Goal: Use online tool/utility: Utilize a website feature to perform a specific function

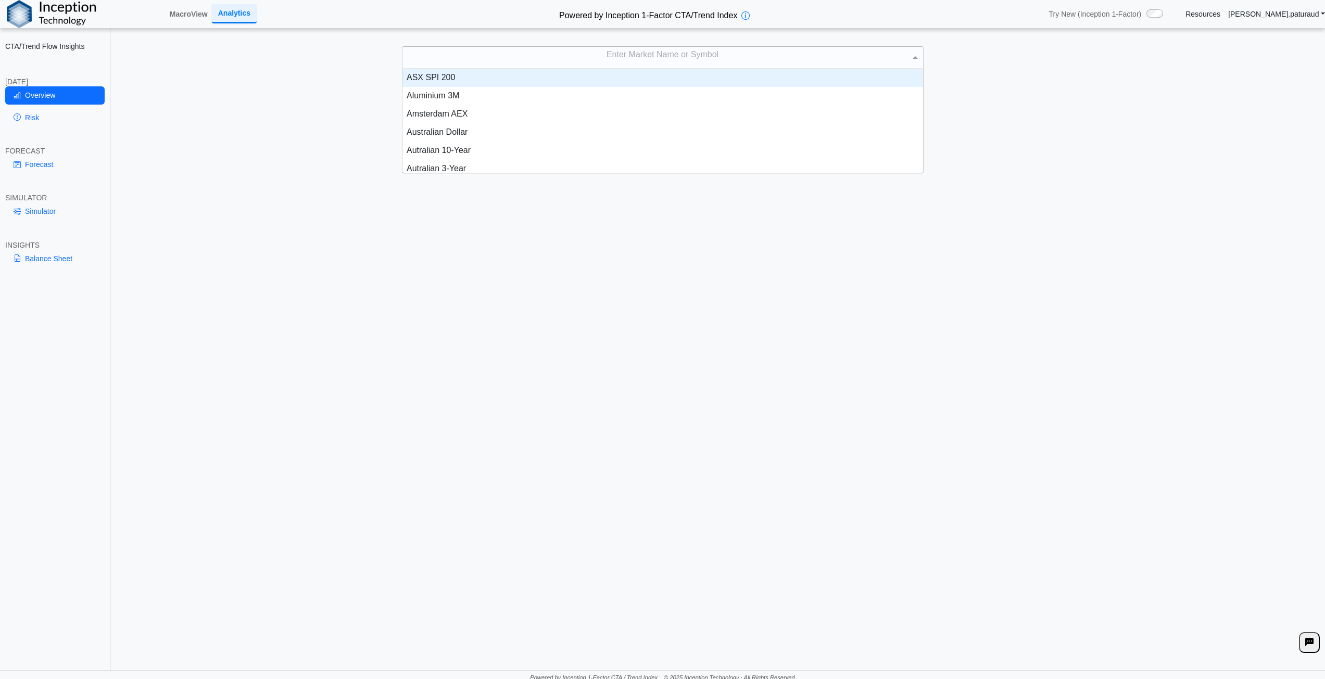
click at [699, 66] on div "Enter Market Name or Symbol" at bounding box center [662, 58] width 521 height 22
type input "*****"
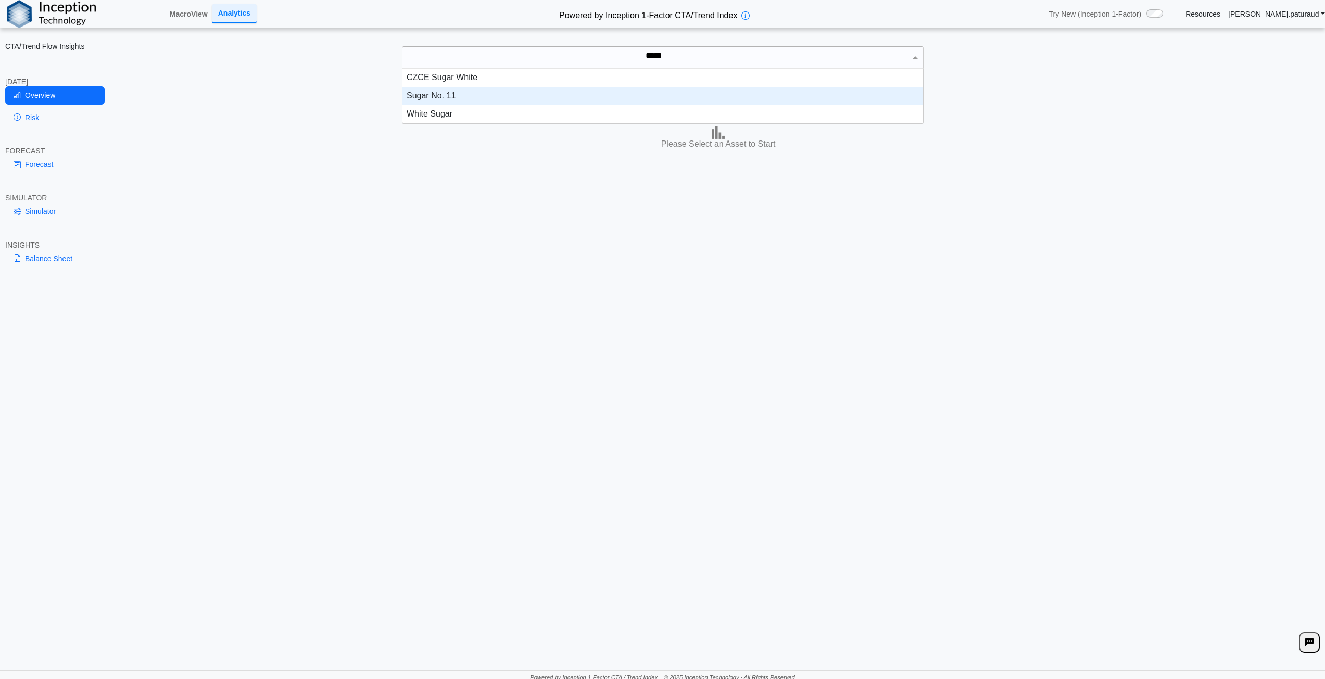
click at [439, 103] on div "Sugar No. 11" at bounding box center [662, 96] width 521 height 18
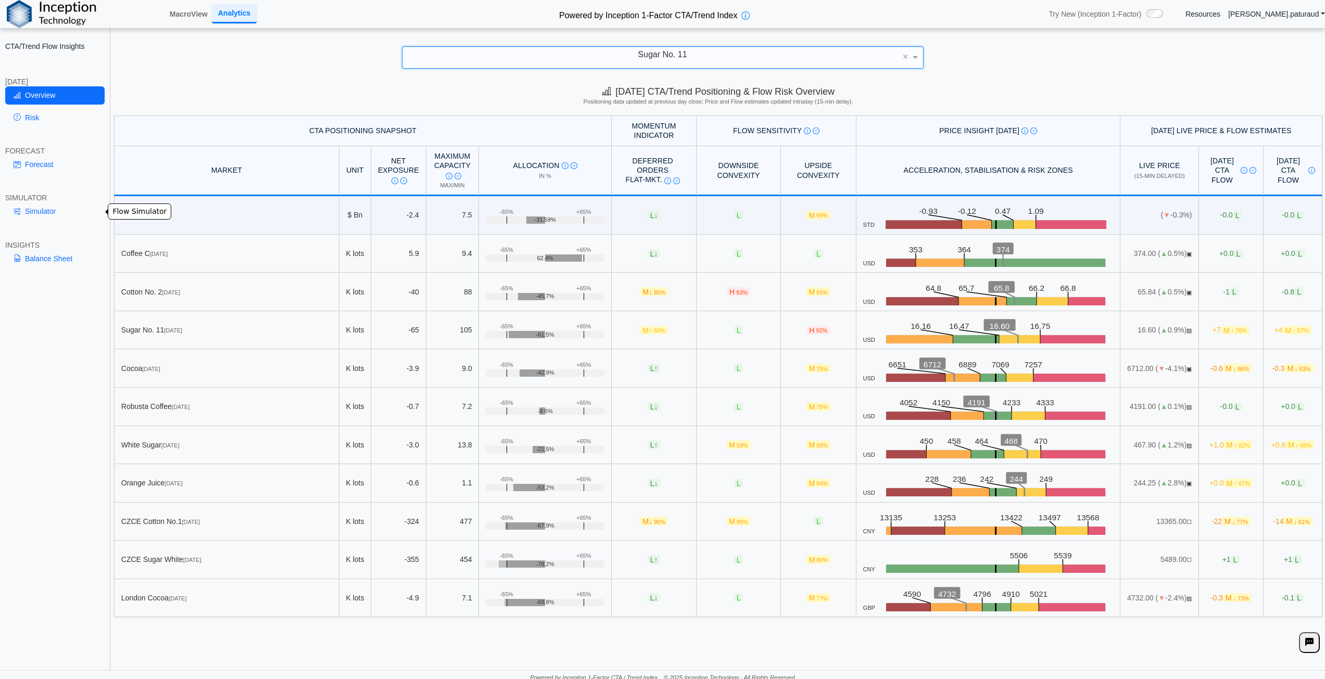
click at [35, 214] on link "Simulator" at bounding box center [54, 212] width 99 height 18
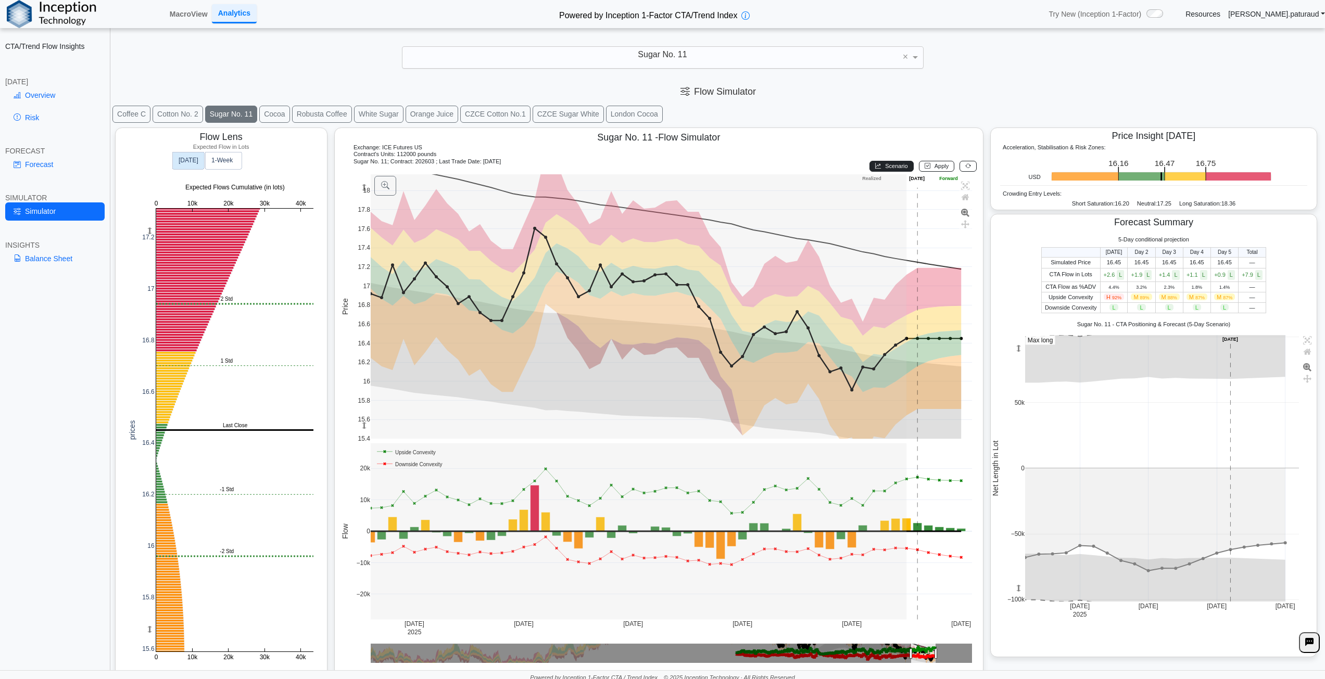
click at [893, 168] on span "Scenario" at bounding box center [896, 166] width 22 height 6
click at [936, 168] on span "Apply" at bounding box center [942, 166] width 15 height 6
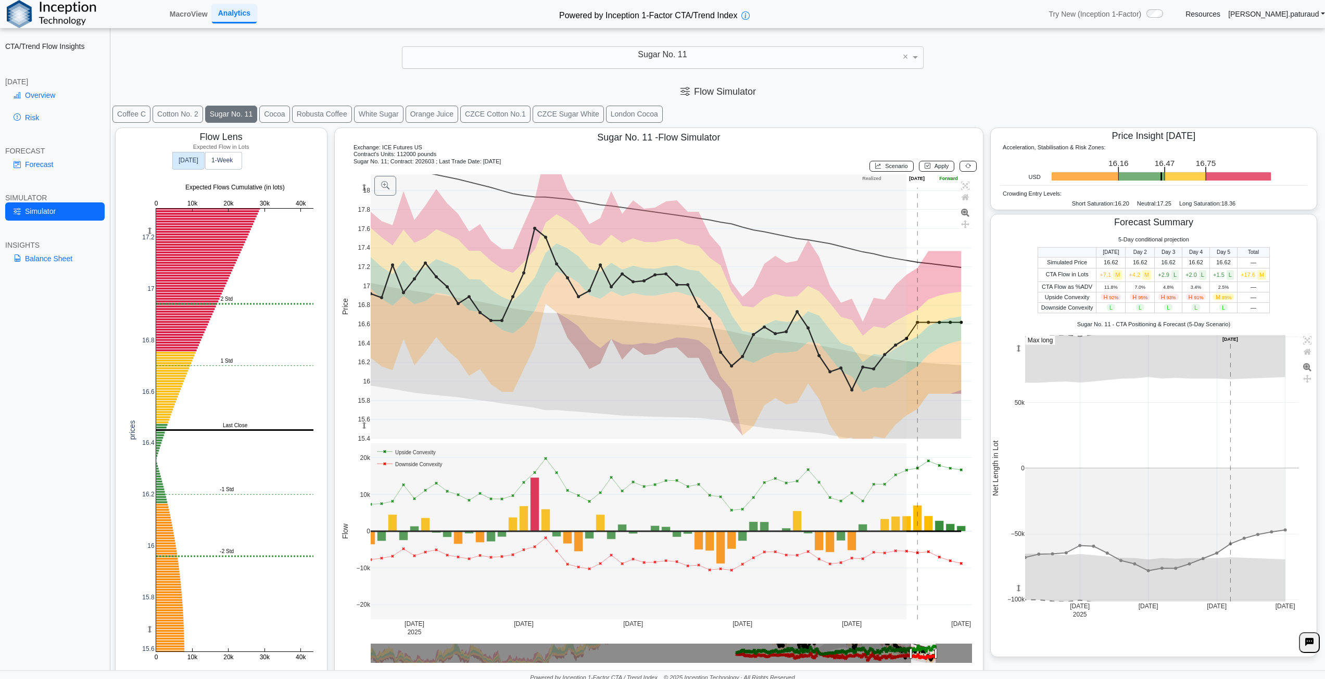
click at [223, 160] on text "1‑Week" at bounding box center [222, 160] width 22 height 7
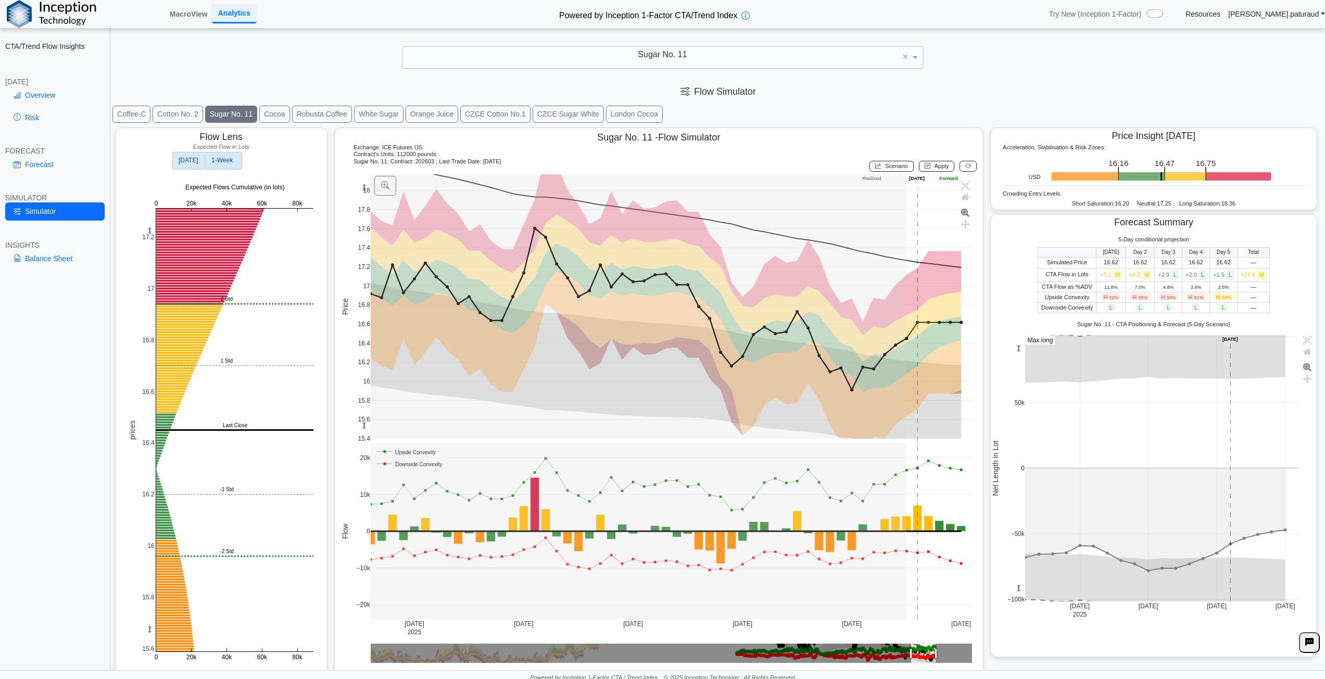
click at [187, 160] on text "[DATE]" at bounding box center [189, 160] width 20 height 7
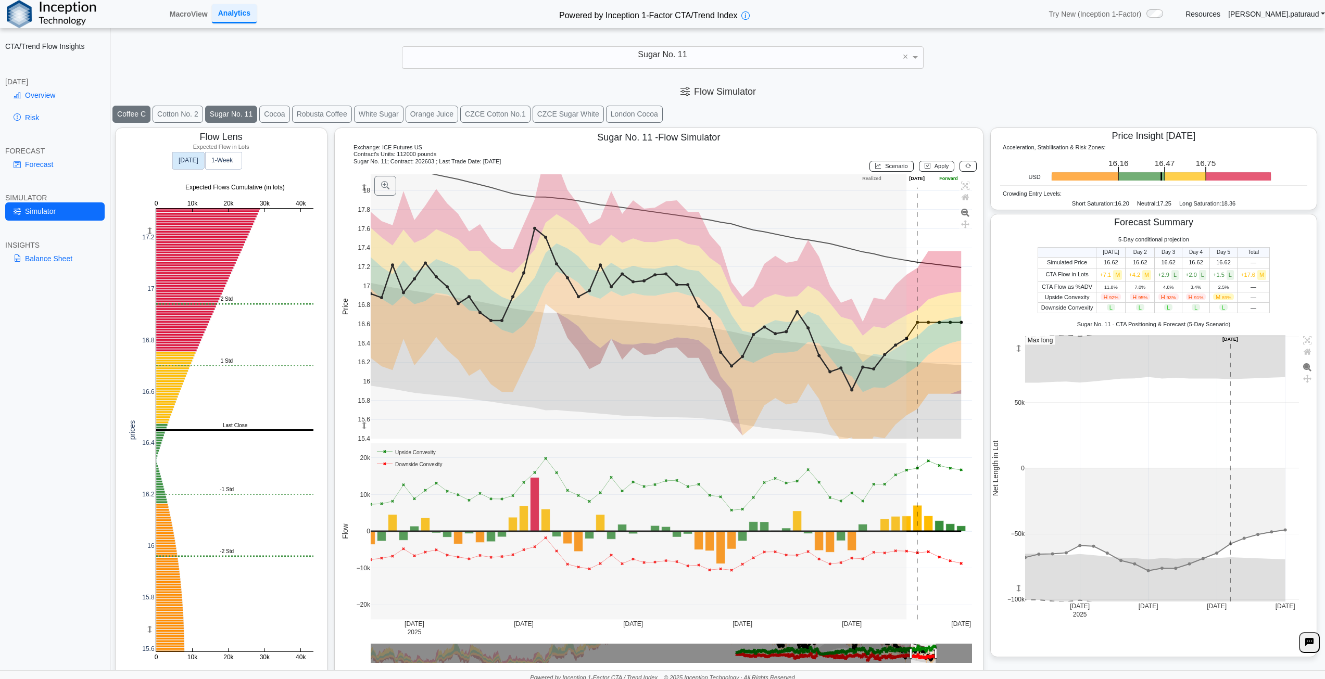
click at [143, 118] on button "Coffee C" at bounding box center [131, 114] width 38 height 17
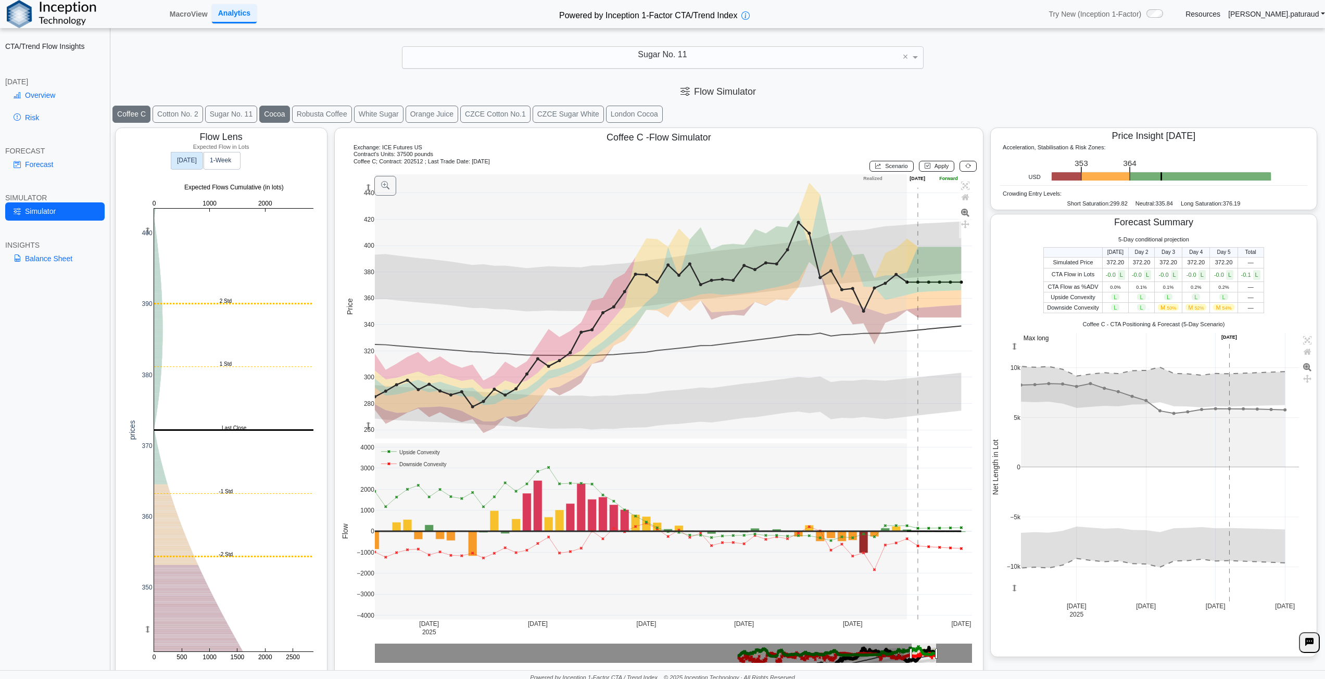
click at [281, 112] on button "Cocoa" at bounding box center [274, 114] width 30 height 17
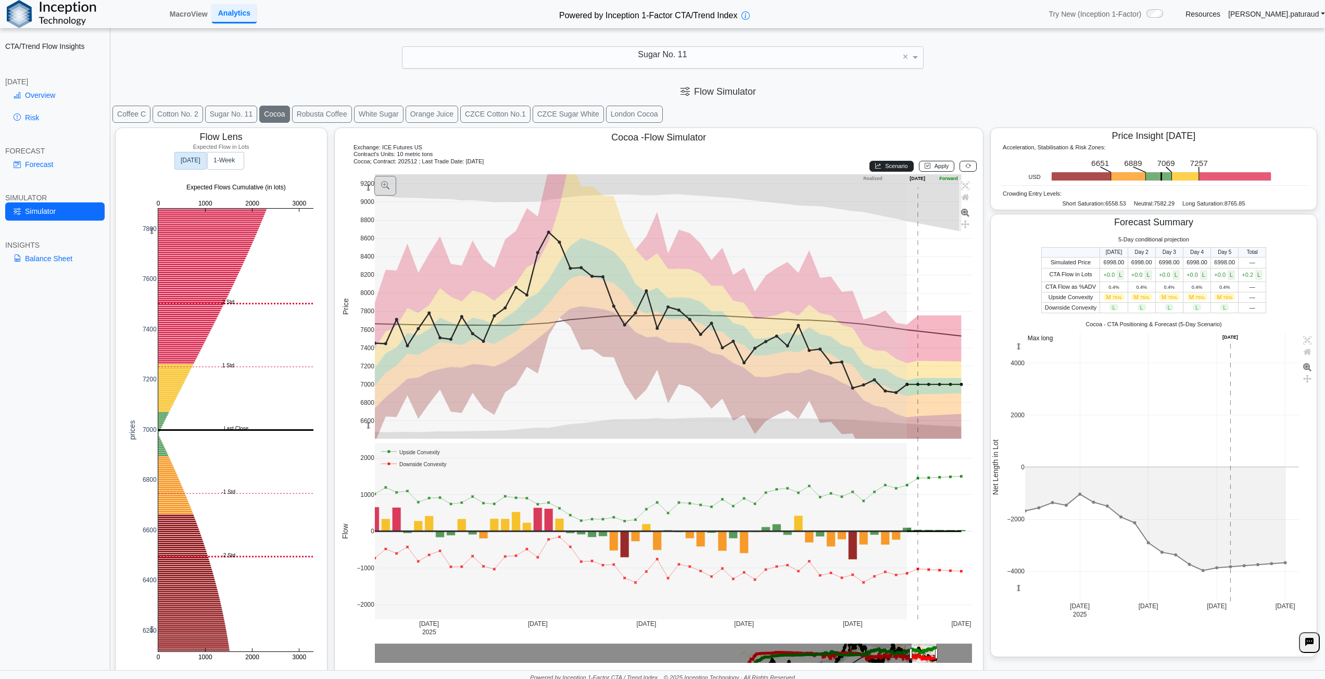
click at [890, 166] on span "Scenario" at bounding box center [896, 166] width 22 height 6
click at [926, 168] on button "Apply" at bounding box center [937, 166] width 36 height 11
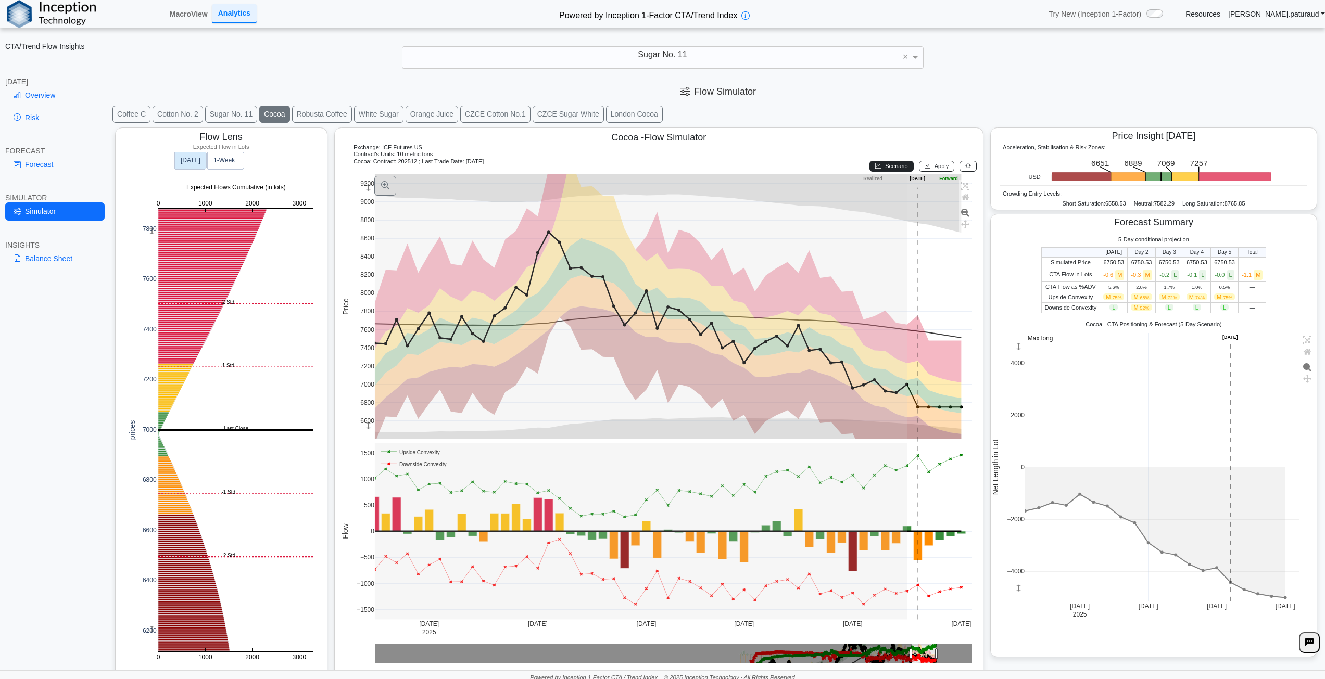
click at [885, 168] on span "Scenario" at bounding box center [896, 166] width 22 height 6
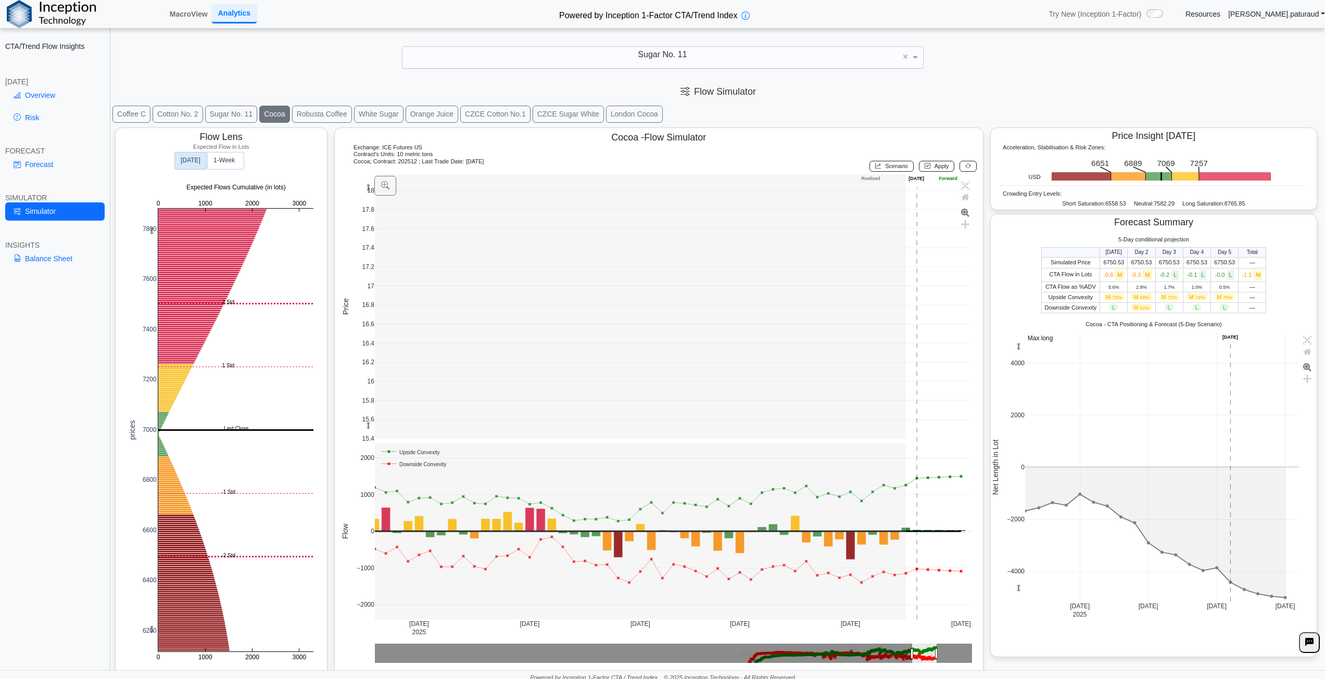
drag, startPoint x: 963, startPoint y: 165, endPoint x: 1027, endPoint y: 286, distance: 137.2
click at [965, 165] on icon at bounding box center [968, 166] width 6 height 6
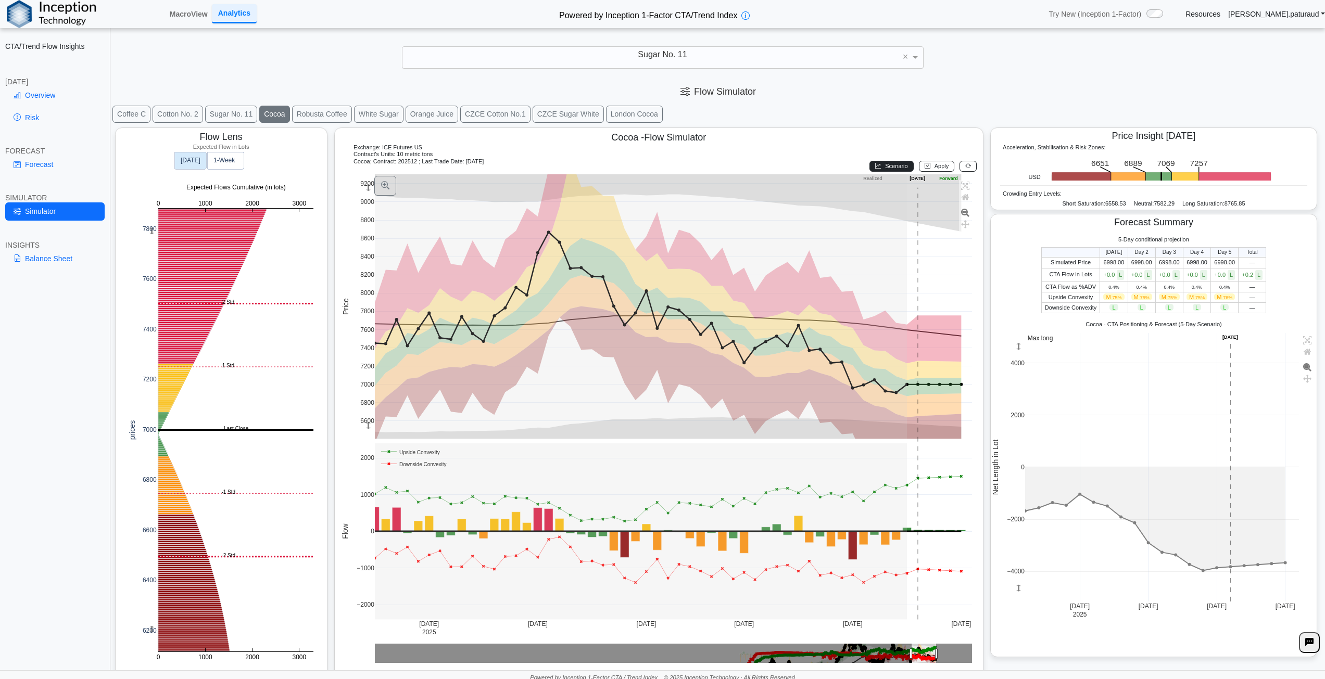
click at [892, 166] on span "Scenario" at bounding box center [896, 166] width 22 height 6
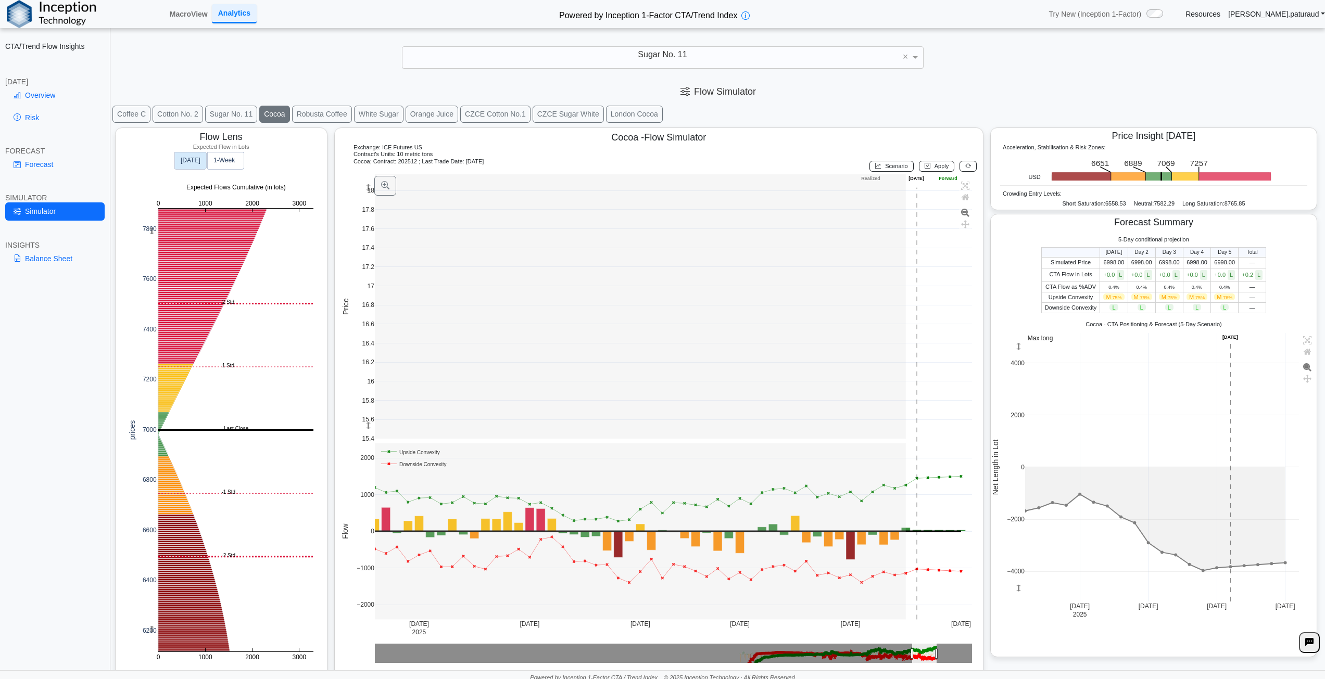
drag, startPoint x: 917, startPoint y: 407, endPoint x: 393, endPoint y: 142, distance: 587.5
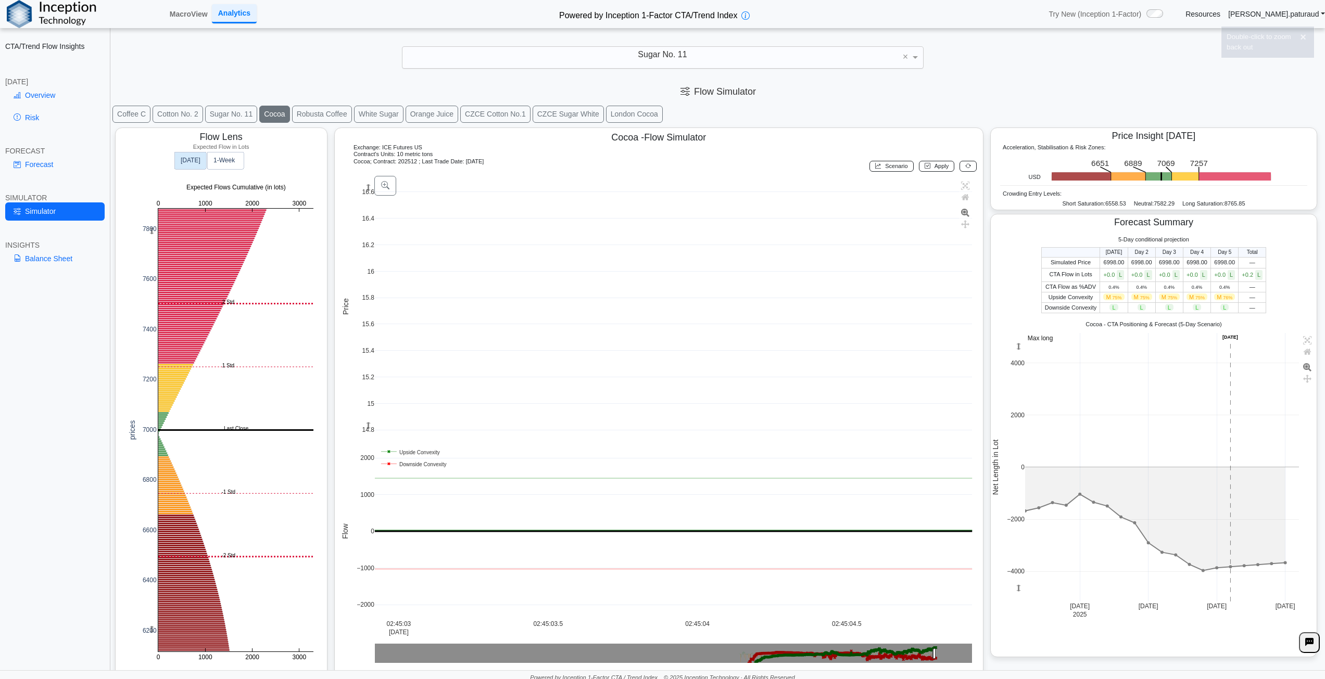
drag, startPoint x: 393, startPoint y: 142, endPoint x: 317, endPoint y: 113, distance: 81.4
click at [317, 113] on button "Robusta Coffee" at bounding box center [322, 114] width 60 height 17
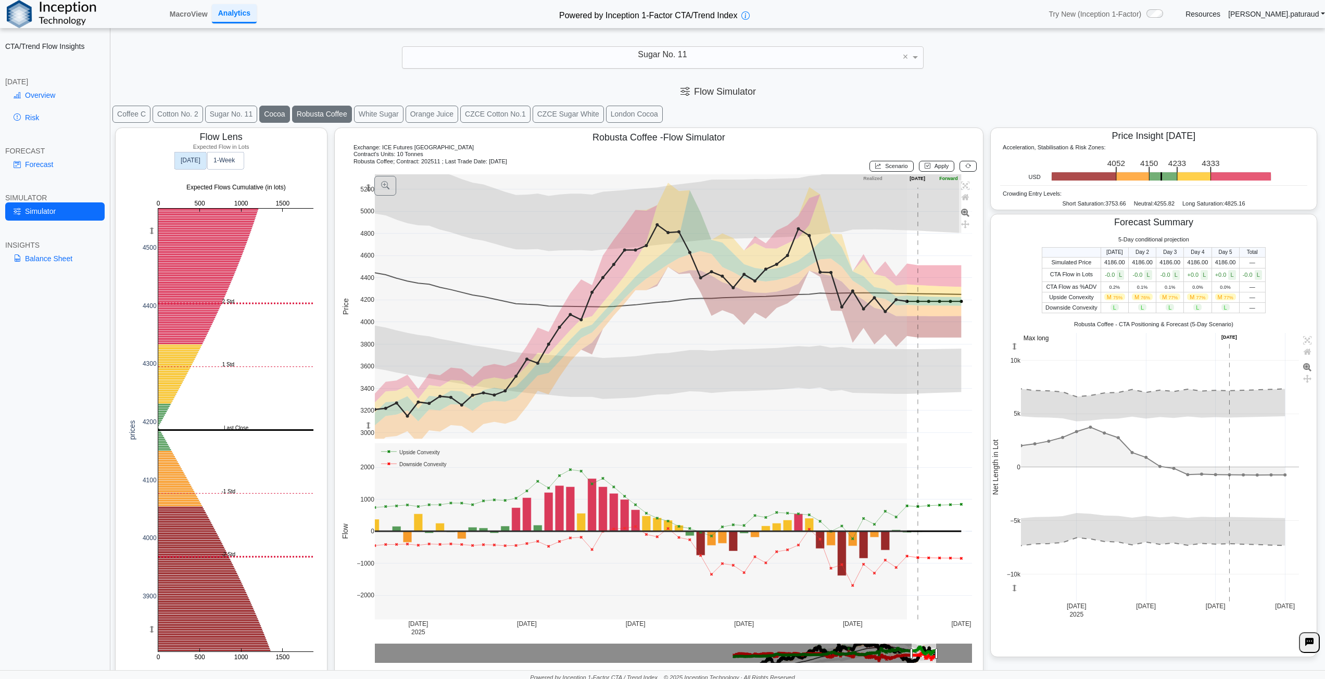
click at [275, 114] on button "Cocoa" at bounding box center [274, 114] width 30 height 17
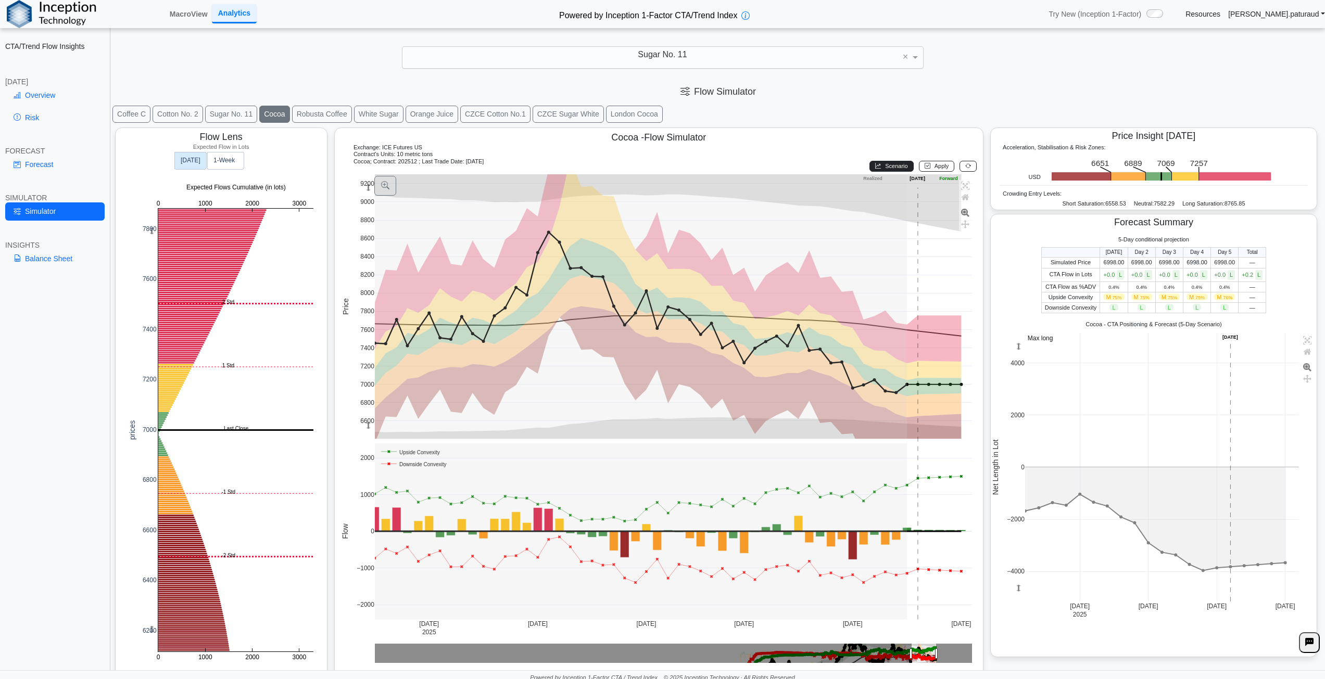
click at [885, 168] on span "Scenario" at bounding box center [896, 166] width 22 height 6
click at [935, 163] on span "Apply" at bounding box center [942, 166] width 15 height 6
